Goal: Information Seeking & Learning: Learn about a topic

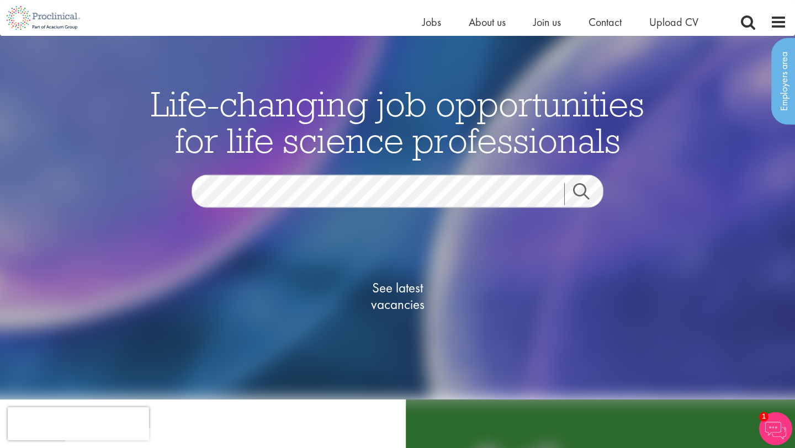
scroll to position [43, 0]
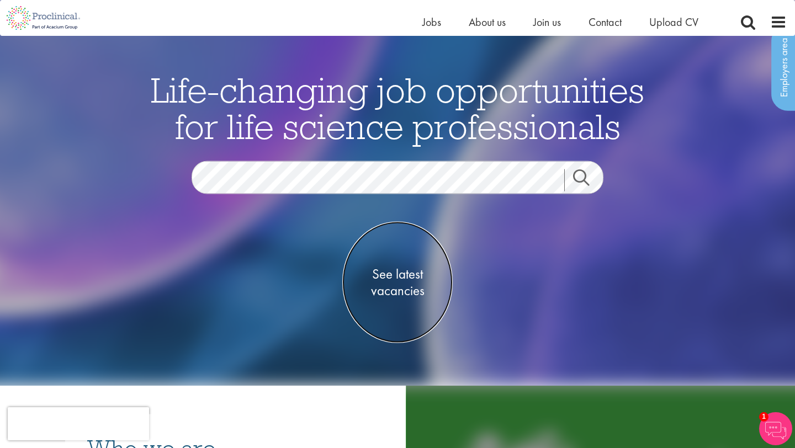
click at [406, 275] on span "See latest vacancies" at bounding box center [397, 282] width 110 height 33
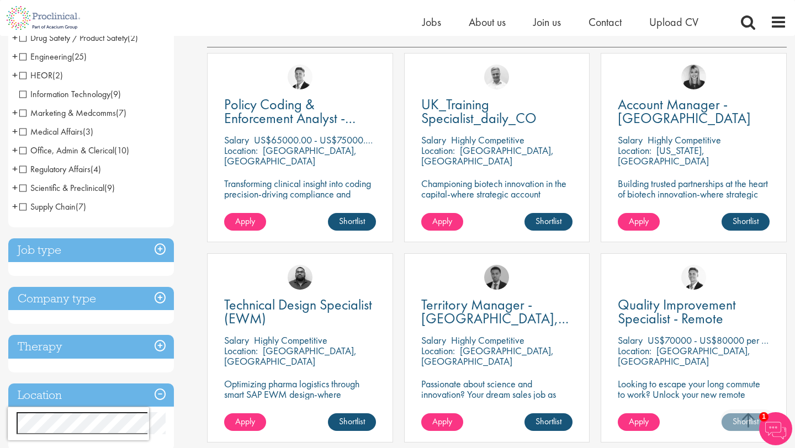
scroll to position [195, 0]
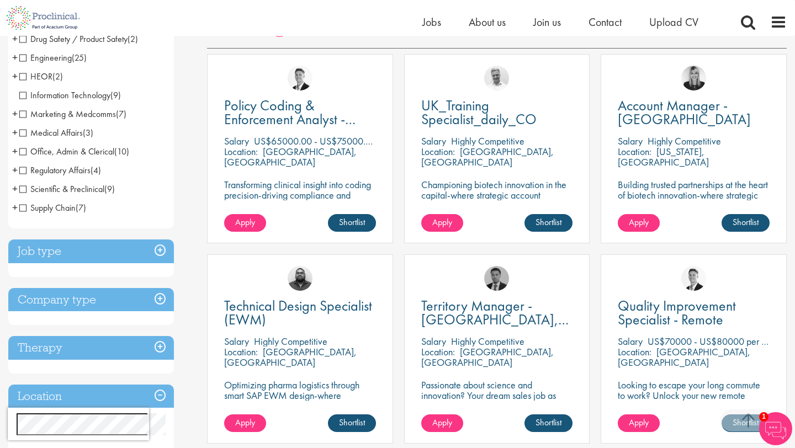
click at [22, 40] on span "Drug Safety / Product Safety" at bounding box center [73, 39] width 108 height 12
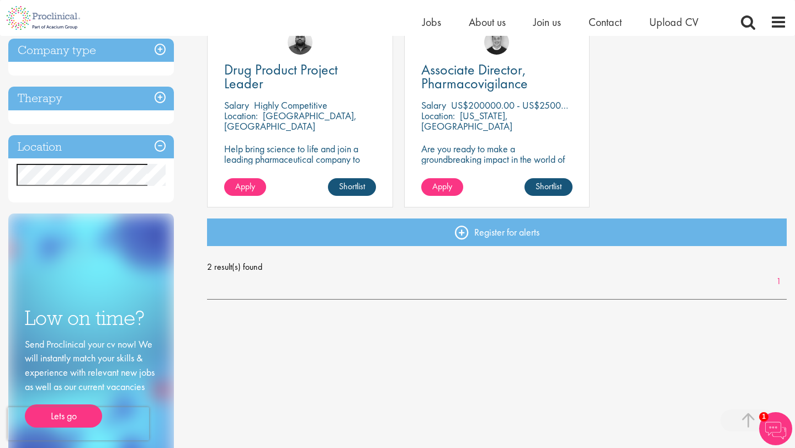
scroll to position [227, 0]
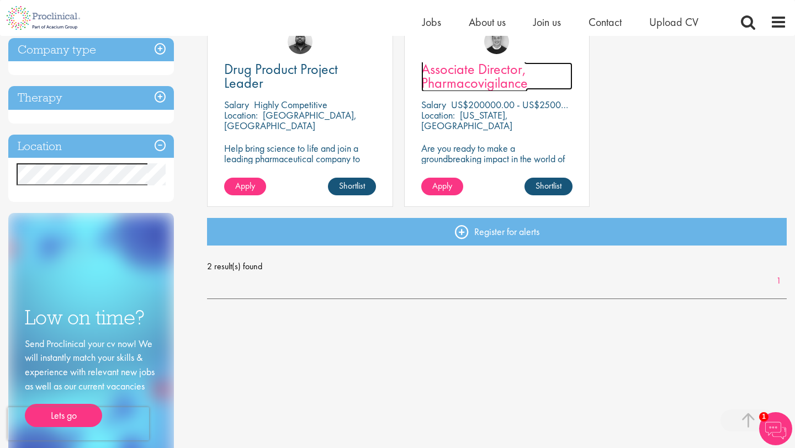
click at [478, 83] on span "Associate Director, Pharmacovigilance" at bounding box center [474, 76] width 107 height 33
